Goal: Task Accomplishment & Management: Use online tool/utility

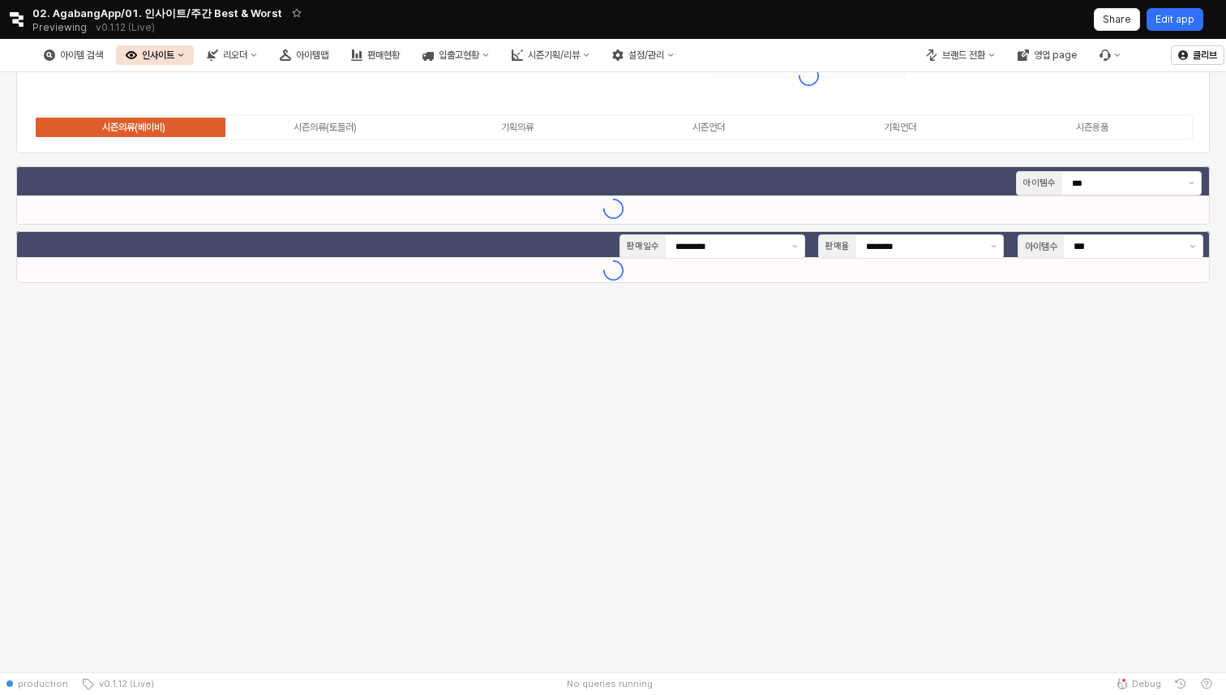
click at [1181, 22] on p "Edit app" at bounding box center [1174, 19] width 39 height 13
